Goal: Navigation & Orientation: Find specific page/section

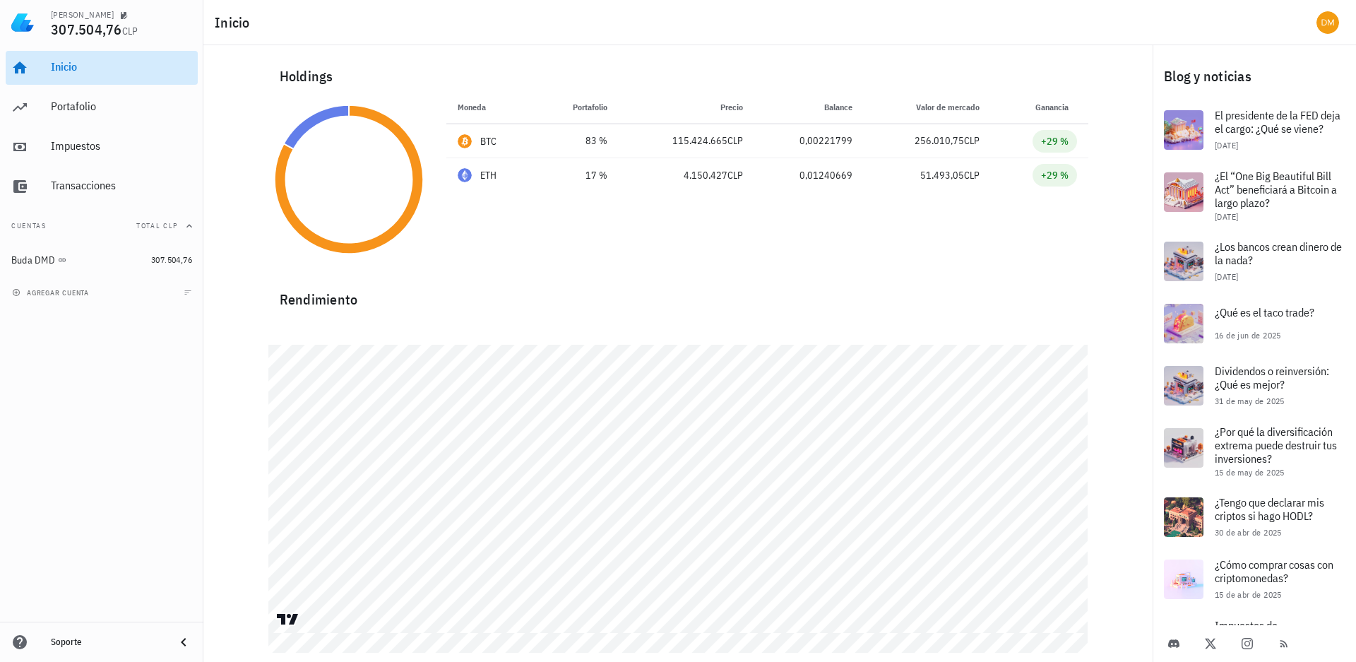
click at [57, 71] on div "Inicio" at bounding box center [121, 66] width 141 height 13
